Goal: Task Accomplishment & Management: Manage account settings

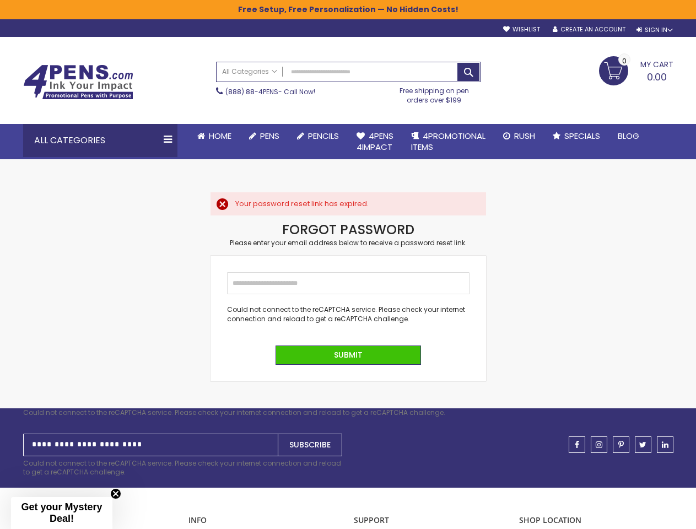
click at [348, 265] on form "Email Could not connect to the reCAPTCHA service. Please check your internet co…" at bounding box center [349, 318] width 276 height 125
click at [654, 30] on div "Sign In" at bounding box center [655, 30] width 36 height 8
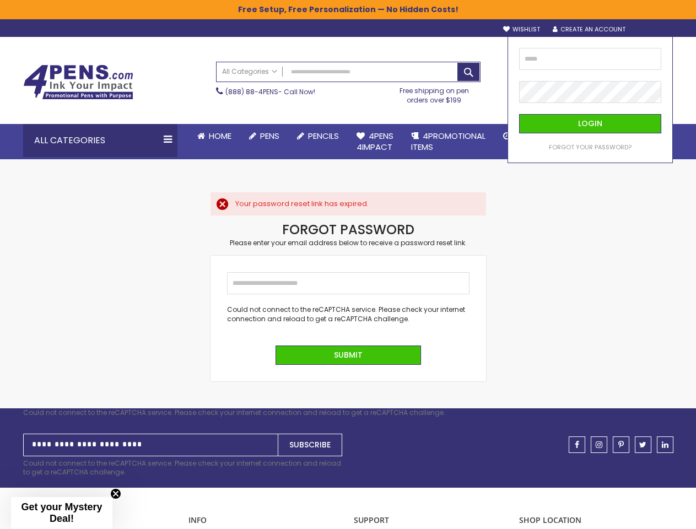
click at [281, 109] on div "Search All Categories All Categories Pens Plastic Pens Metal Pens Grip Pens Las…" at bounding box center [348, 82] width 265 height 53
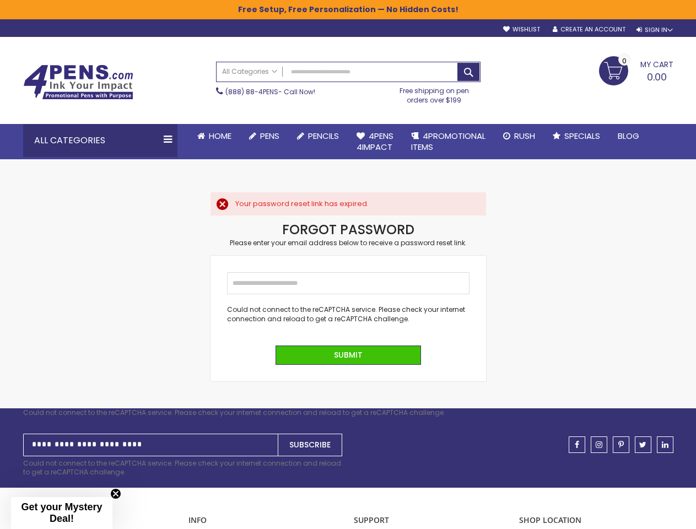
click at [283, 123] on div "Toggle Nav Search All Categories All Categories Pens Plastic Pens Metal Pens Gr…" at bounding box center [349, 80] width 662 height 87
click at [283, 165] on div "Skip to Content sample Wishlist Sign Out Sign In Sign In Login Forgot Your Pass…" at bounding box center [348, 344] width 696 height 688
click at [286, 179] on div "Skip to Content sample Wishlist Sign Out Sign In Sign In Login Forgot Your Pass…" at bounding box center [348, 344] width 696 height 688
click at [283, 389] on div "Skip to Content sample Wishlist Sign Out Sign In Sign In Login Forgot Your Pass…" at bounding box center [348, 344] width 696 height 688
click at [283, 403] on div "Skip to Content sample Wishlist Sign Out Sign In Sign In Login Forgot Your Pass…" at bounding box center [348, 344] width 696 height 688
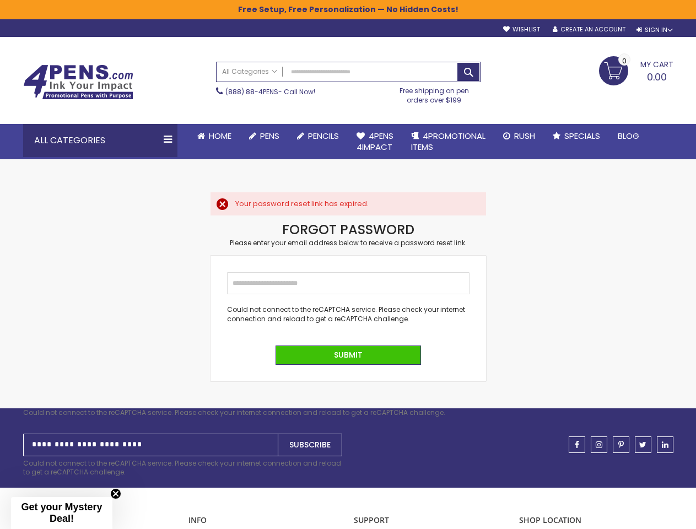
click at [100, 141] on div "All Categories" at bounding box center [100, 140] width 154 height 33
click at [348, 318] on div "Could not connect to the reCAPTCHA service. Please check your internet connecti…" at bounding box center [348, 314] width 243 height 18
click at [348, 314] on div "Could not connect to the reCAPTCHA service. Please check your internet connecti…" at bounding box center [348, 314] width 243 height 18
